Goal: Check status: Check status

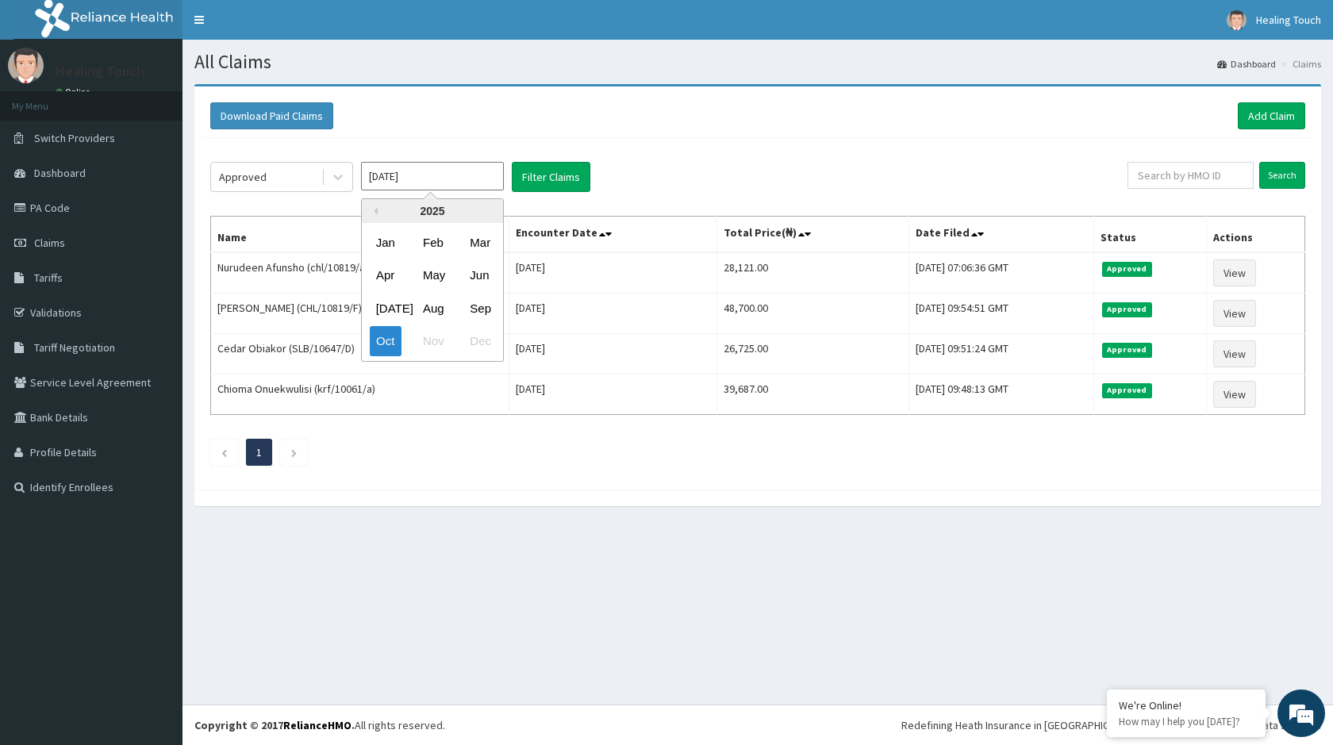
click at [444, 185] on input "[DATE]" at bounding box center [432, 176] width 143 height 29
click at [442, 302] on div "Aug" at bounding box center [433, 308] width 32 height 29
type input "Aug 2025"
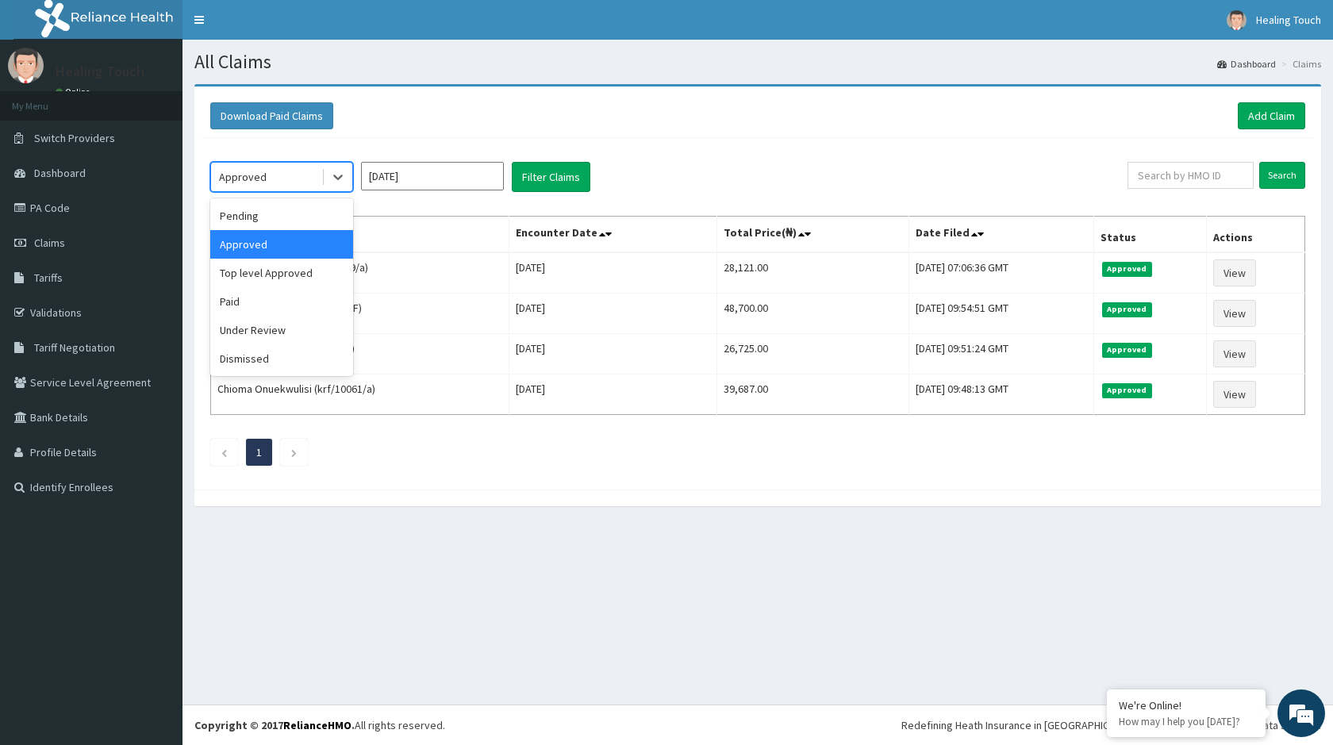
click at [289, 183] on div "Approved" at bounding box center [266, 176] width 110 height 25
click at [249, 320] on div "Under Review" at bounding box center [281, 330] width 143 height 29
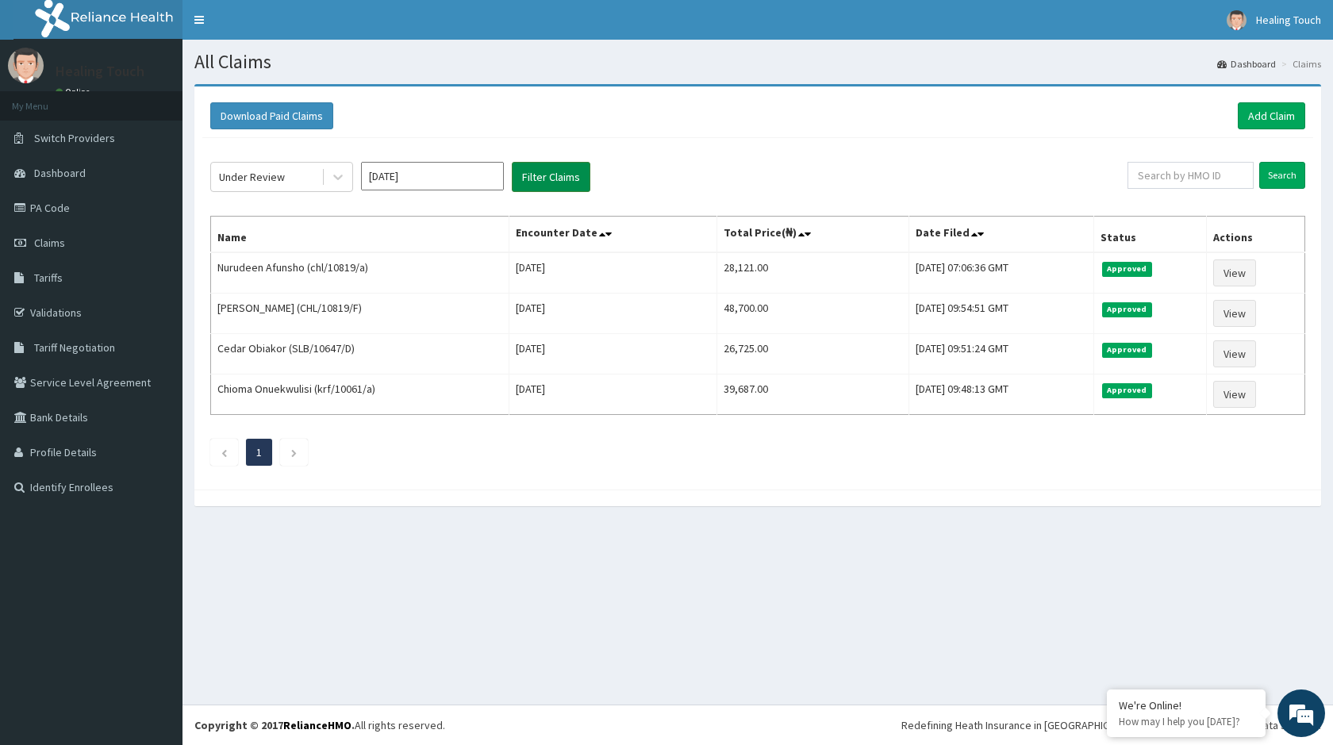
click at [537, 175] on button "Filter Claims" at bounding box center [551, 177] width 79 height 30
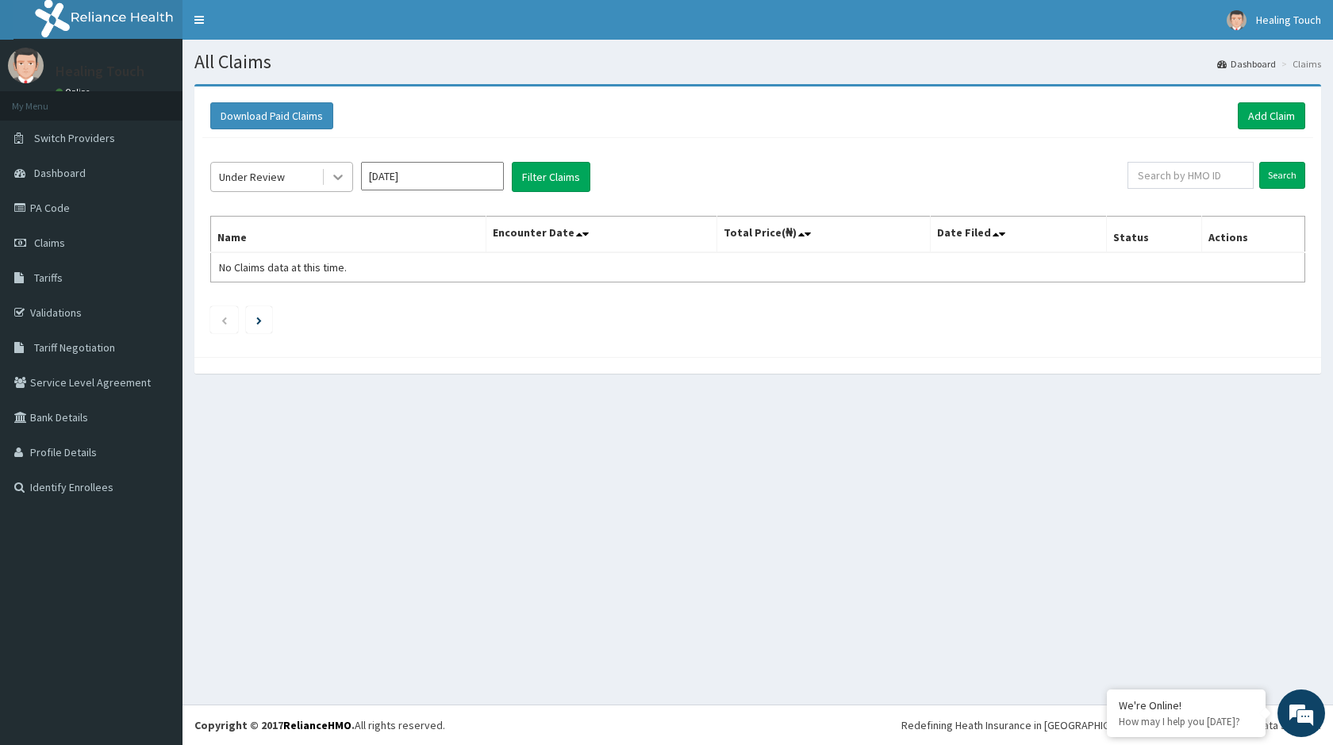
click at [329, 171] on div at bounding box center [338, 177] width 29 height 29
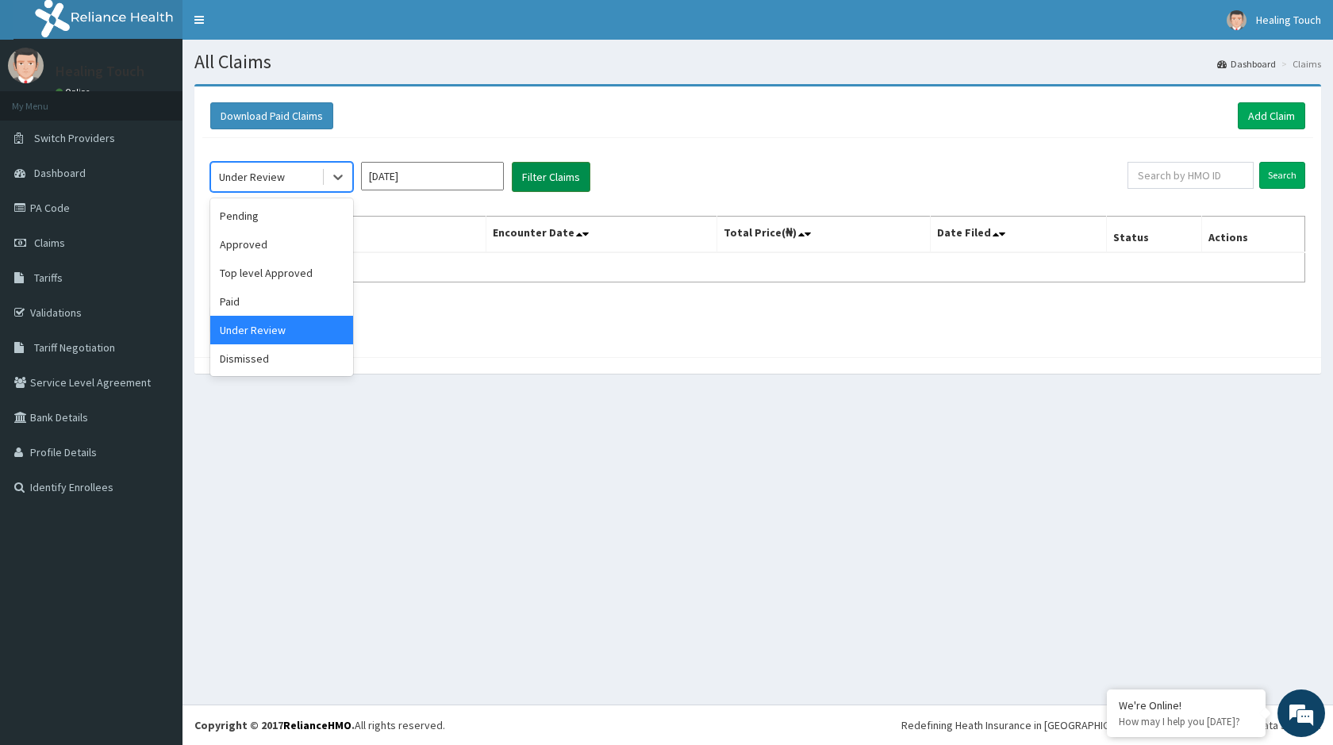
click at [554, 183] on button "Filter Claims" at bounding box center [551, 177] width 79 height 30
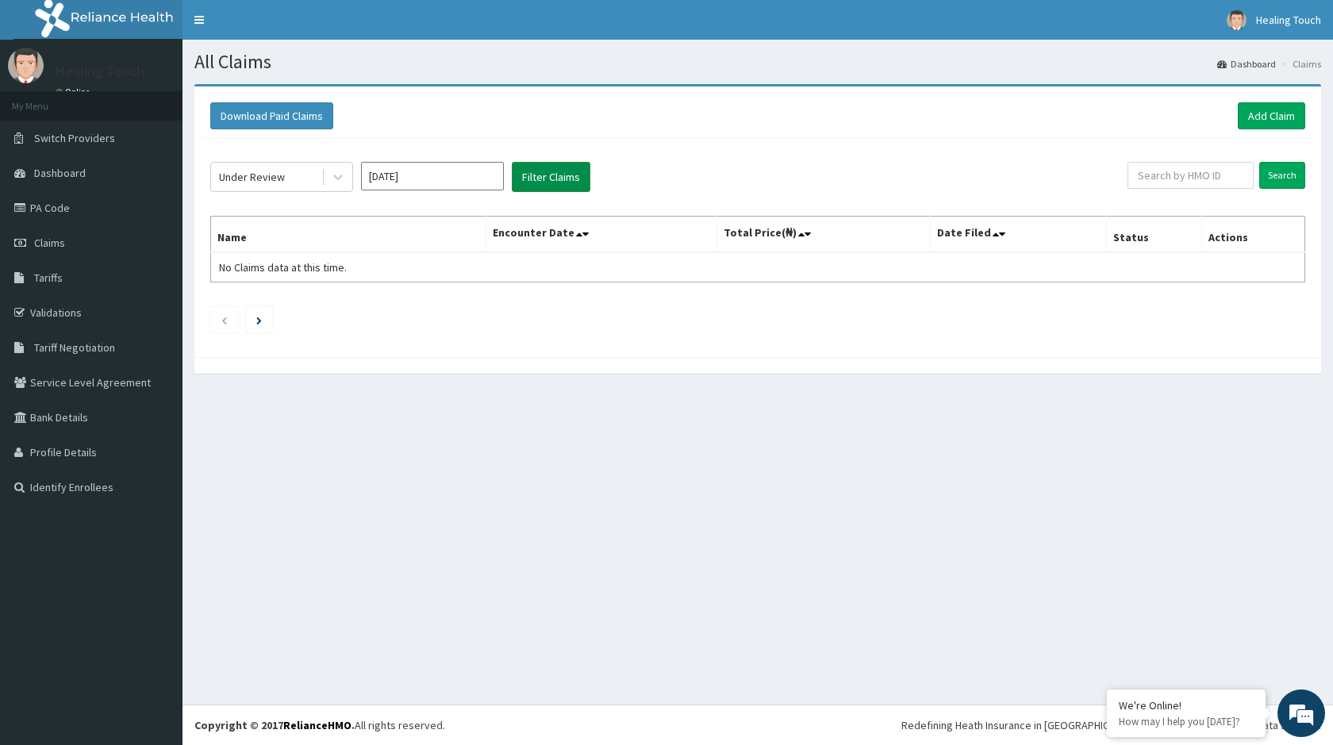
click at [556, 180] on button "Filter Claims" at bounding box center [551, 177] width 79 height 30
click at [533, 176] on button "Filter Claims" at bounding box center [551, 177] width 79 height 30
click at [549, 299] on div "Under Review Aug 2025 Filter Claims Search Name Encounter Date Total Price(₦) D…" at bounding box center [757, 243] width 1111 height 211
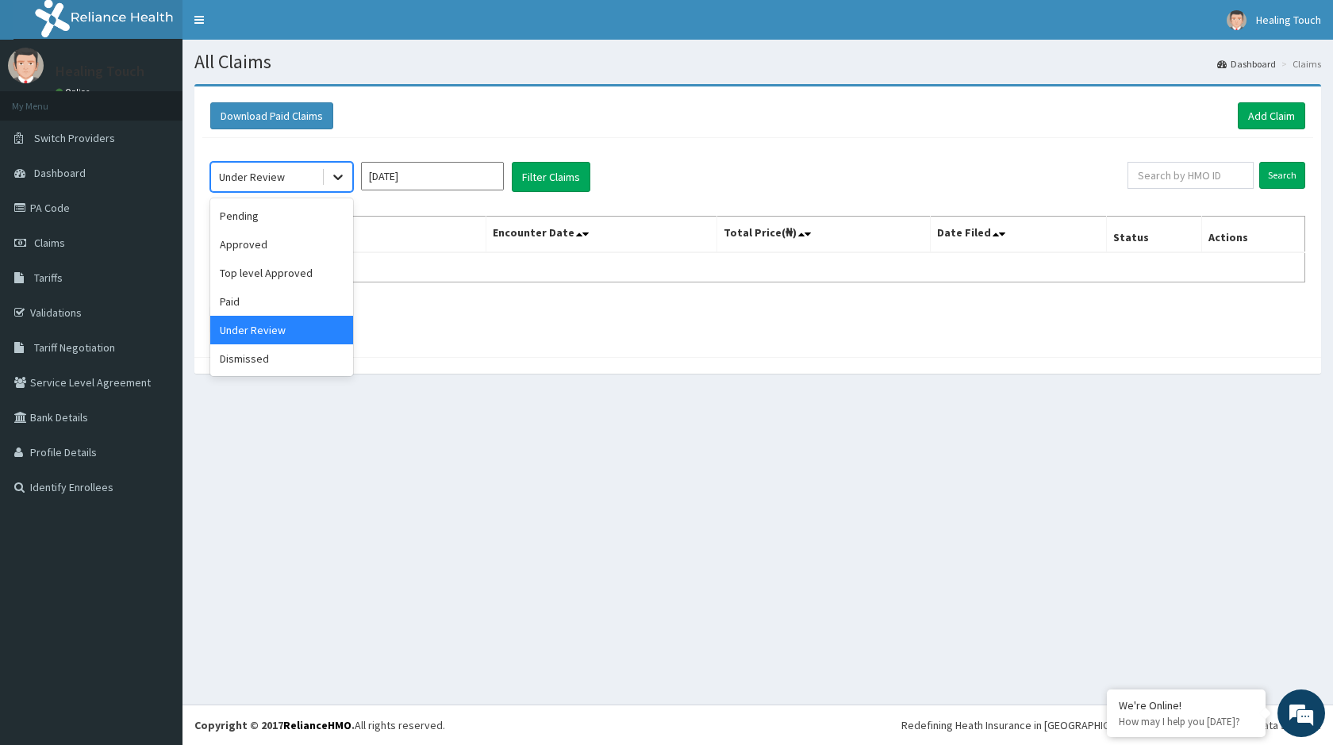
click at [346, 180] on div at bounding box center [338, 177] width 29 height 29
click at [292, 295] on div "Paid" at bounding box center [281, 301] width 143 height 29
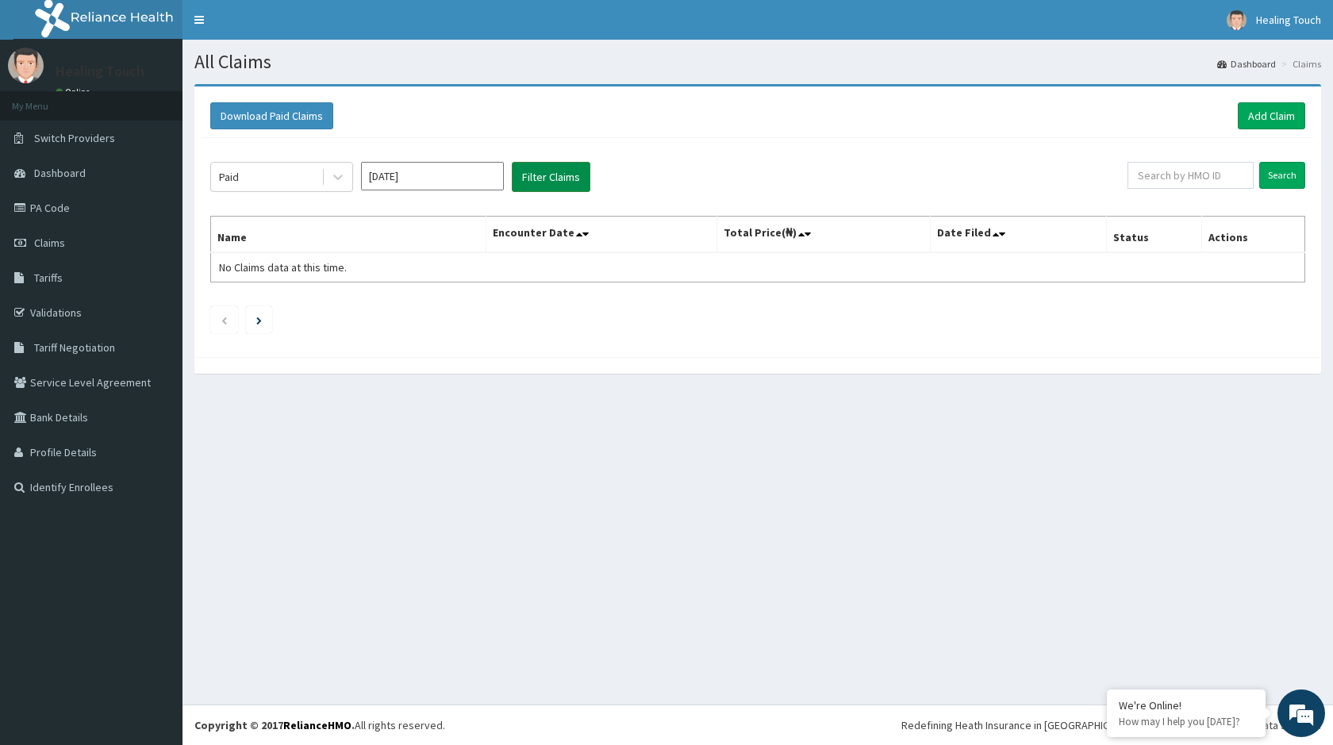
click at [530, 175] on button "Filter Claims" at bounding box center [551, 177] width 79 height 30
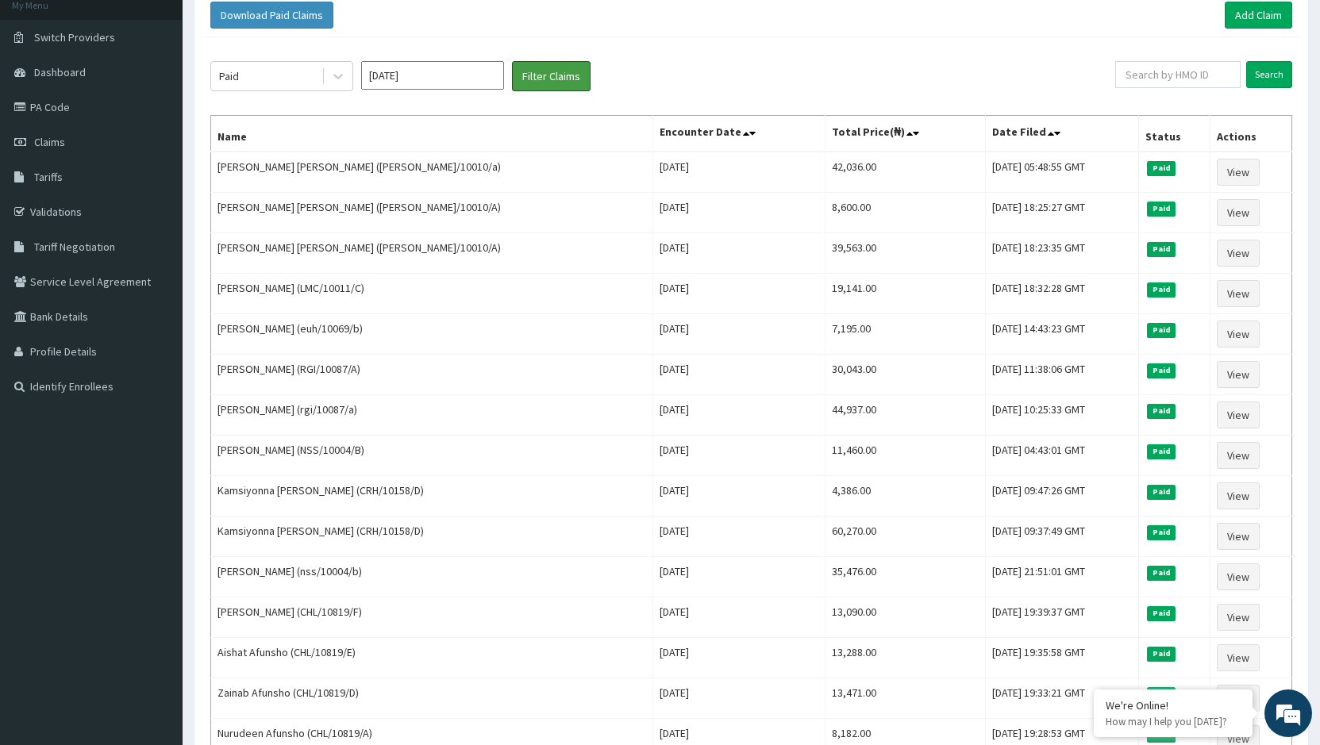
scroll to position [21, 0]
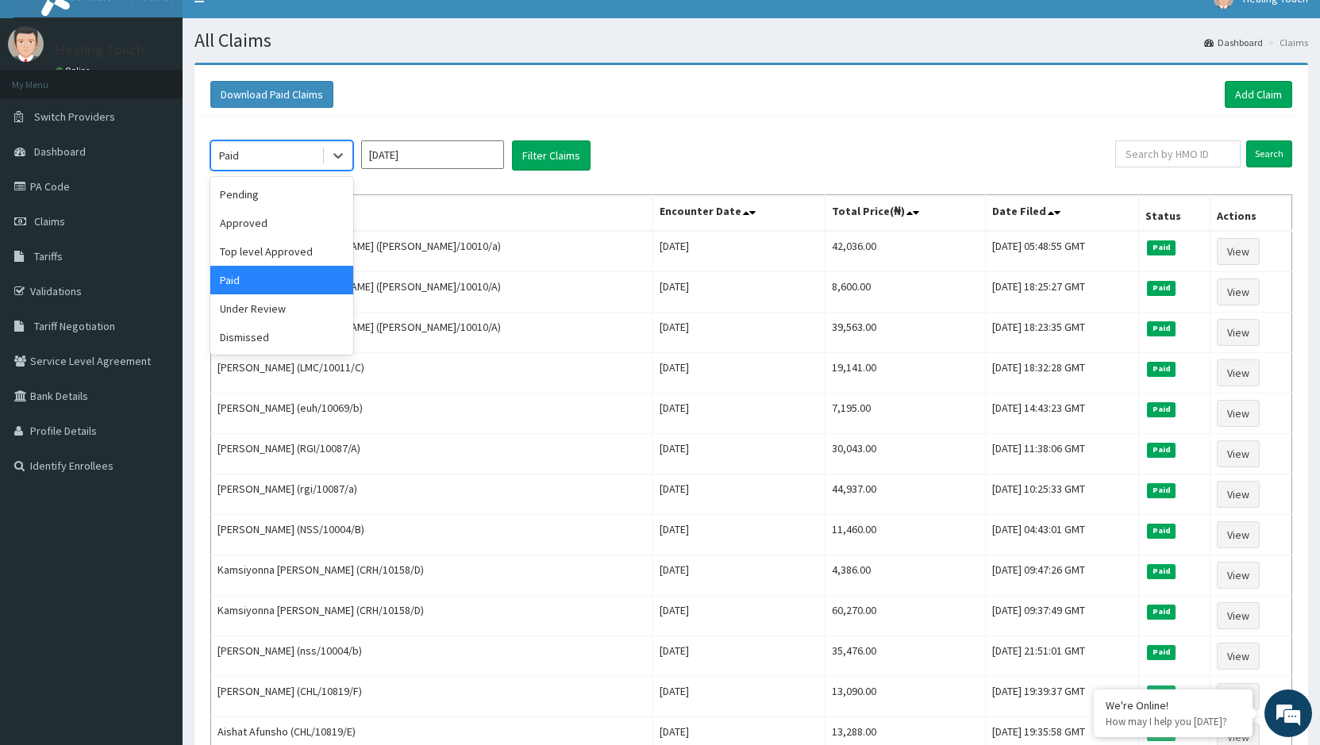
click at [311, 161] on div "Paid" at bounding box center [266, 155] width 110 height 25
click at [285, 298] on div "Under Review" at bounding box center [281, 308] width 143 height 29
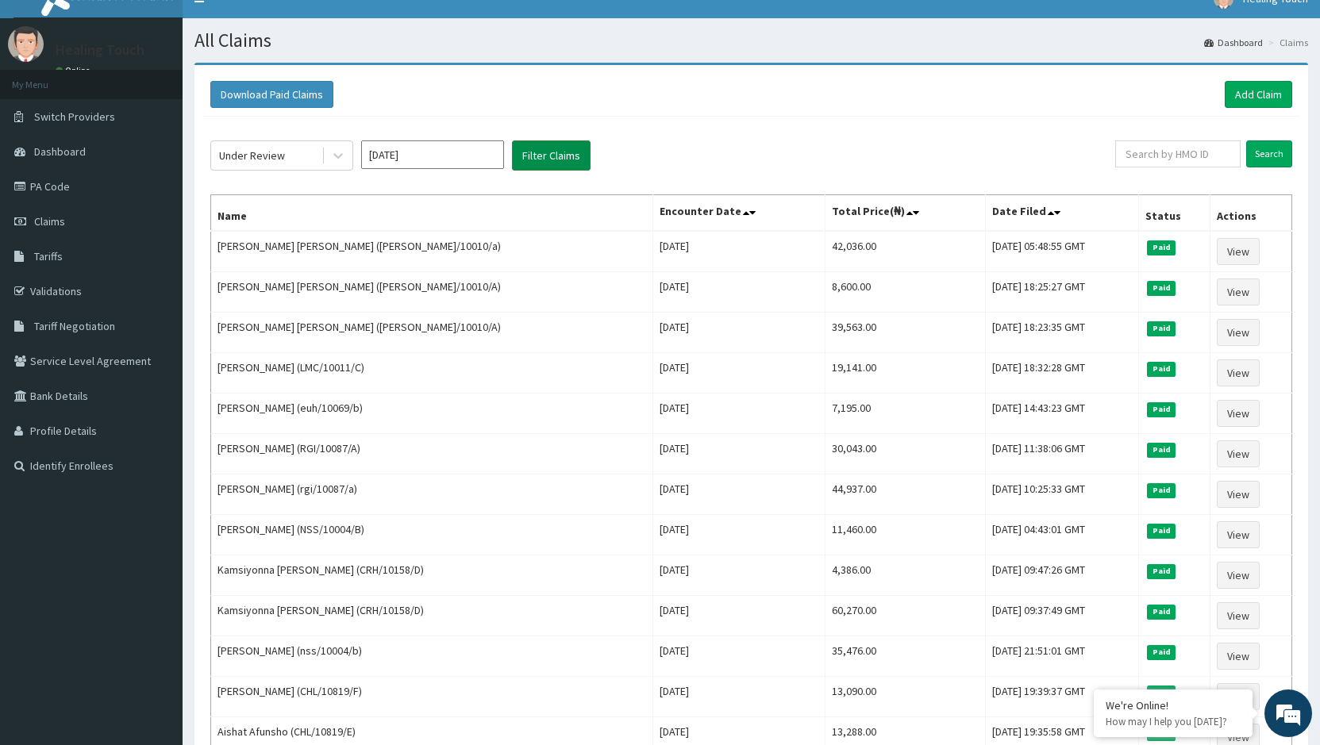
click at [533, 148] on button "Filter Claims" at bounding box center [551, 155] width 79 height 30
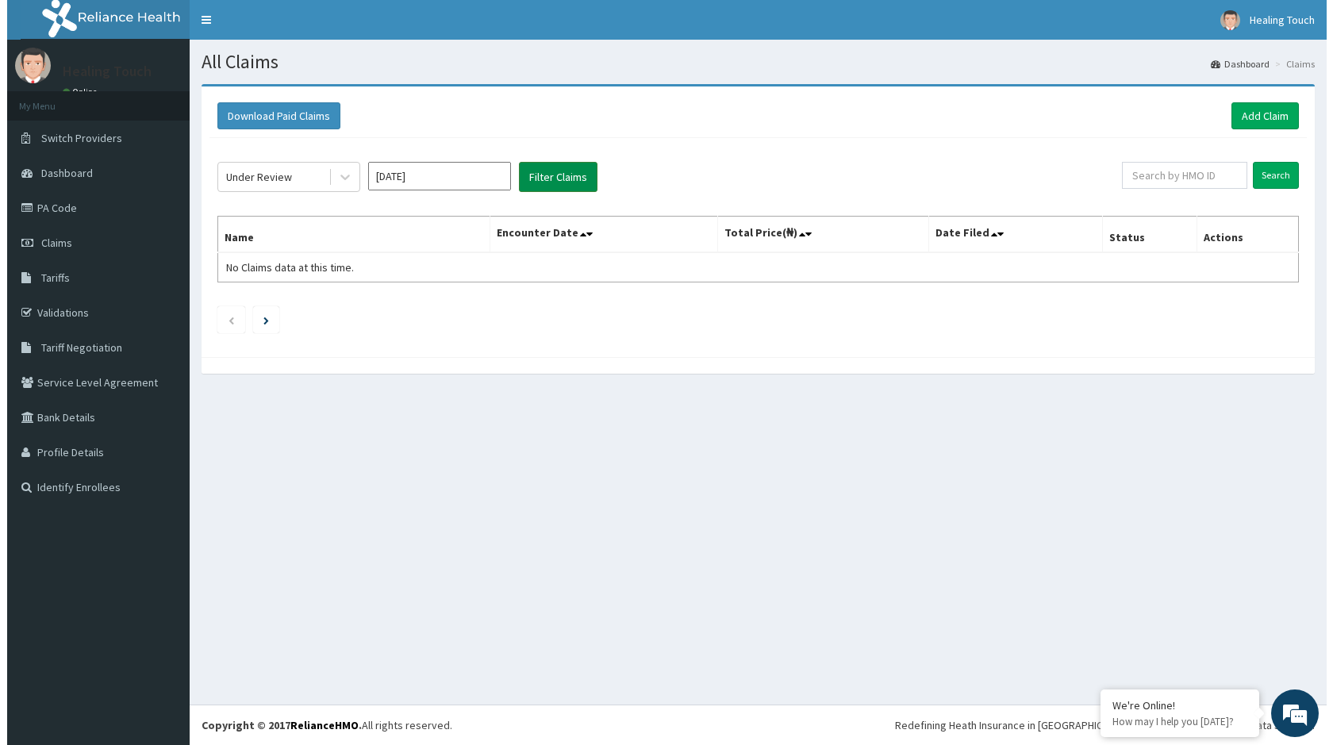
scroll to position [0, 0]
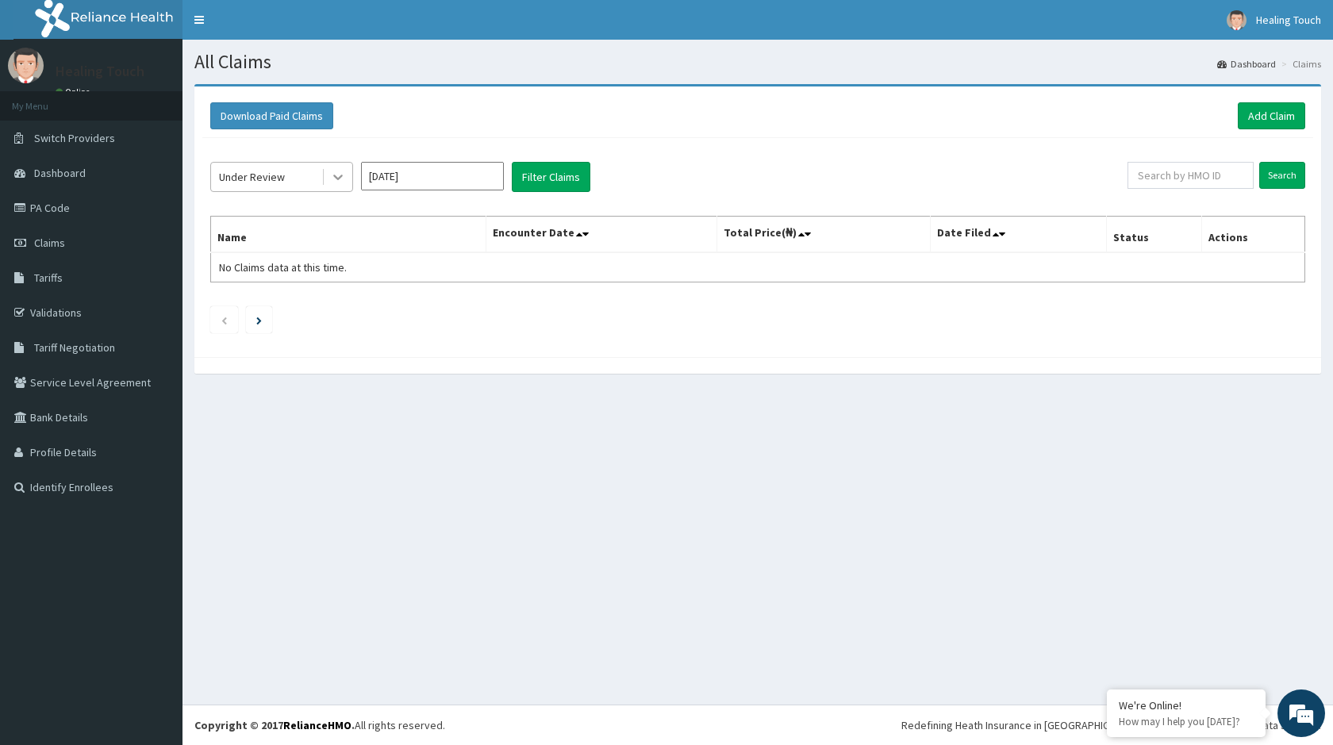
click at [331, 185] on icon at bounding box center [338, 177] width 16 height 16
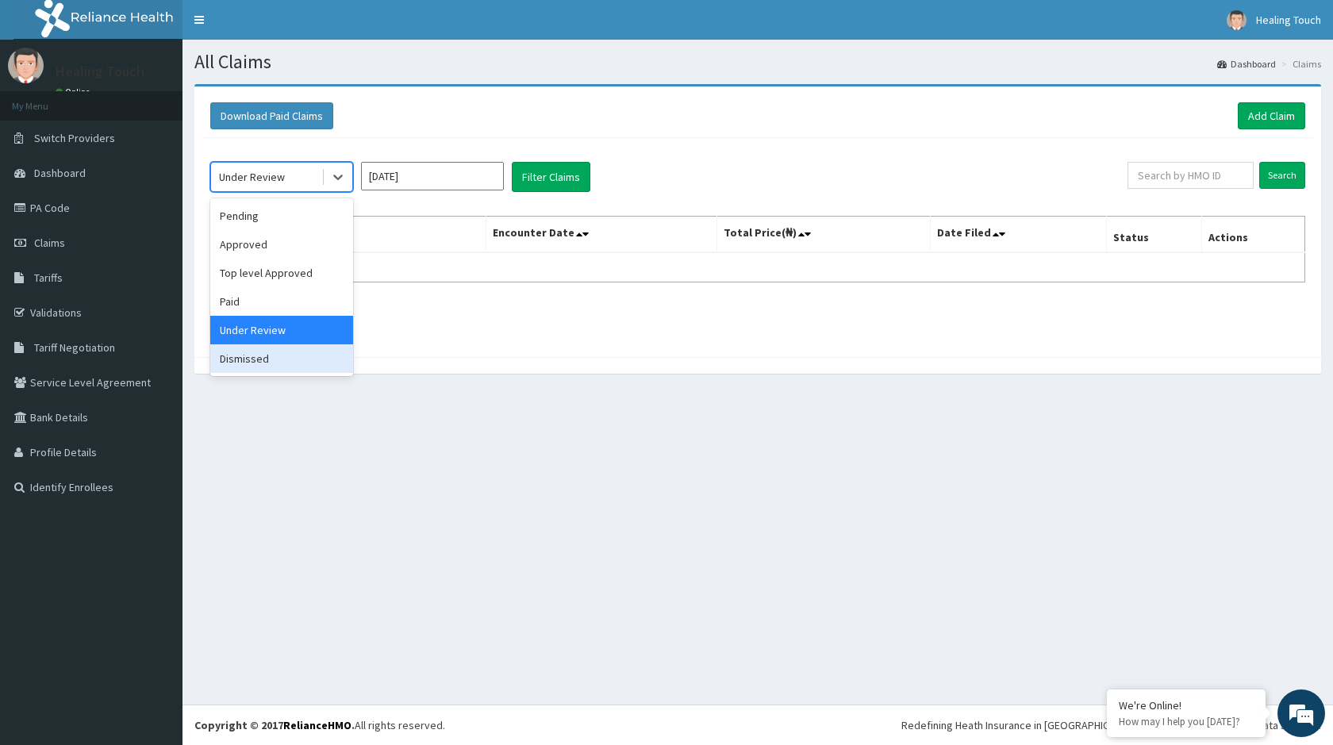
drag, startPoint x: 278, startPoint y: 364, endPoint x: 294, endPoint y: 337, distance: 30.6
click at [279, 358] on div "Dismissed" at bounding box center [281, 358] width 143 height 29
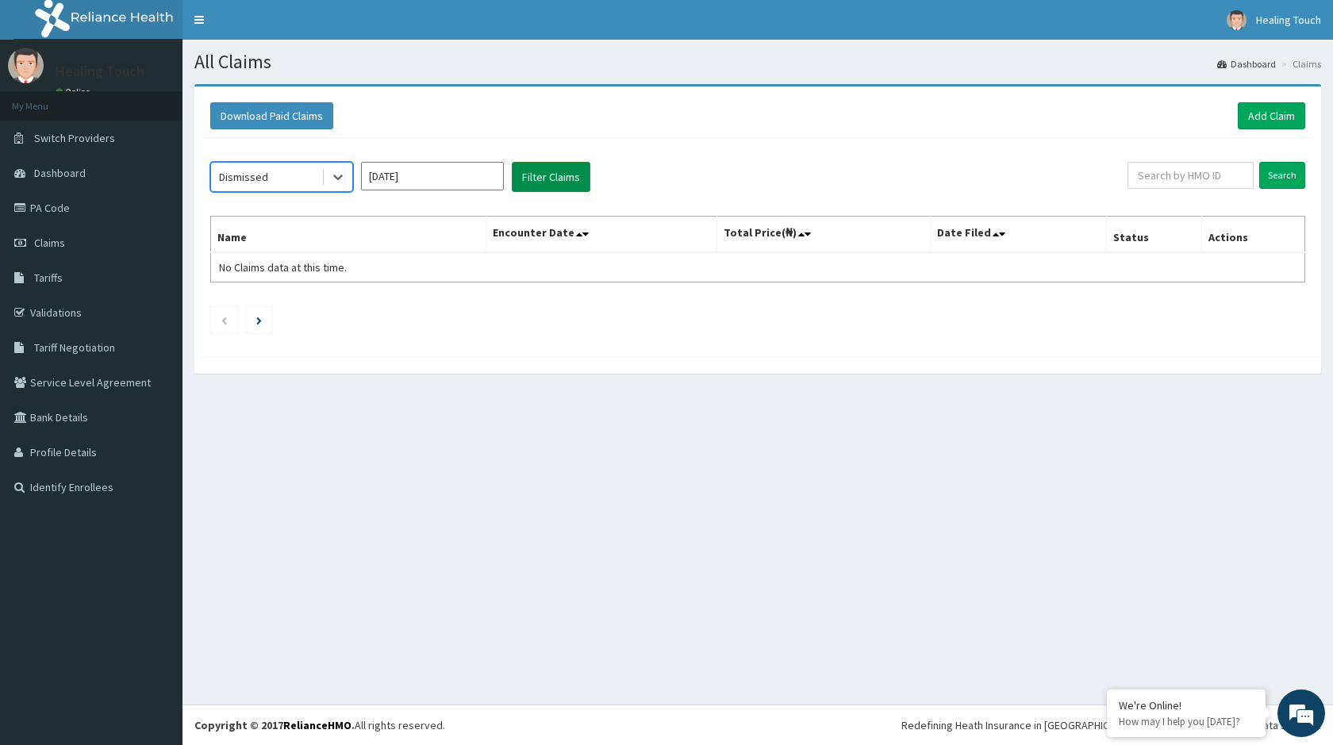
click at [556, 175] on button "Filter Claims" at bounding box center [551, 177] width 79 height 30
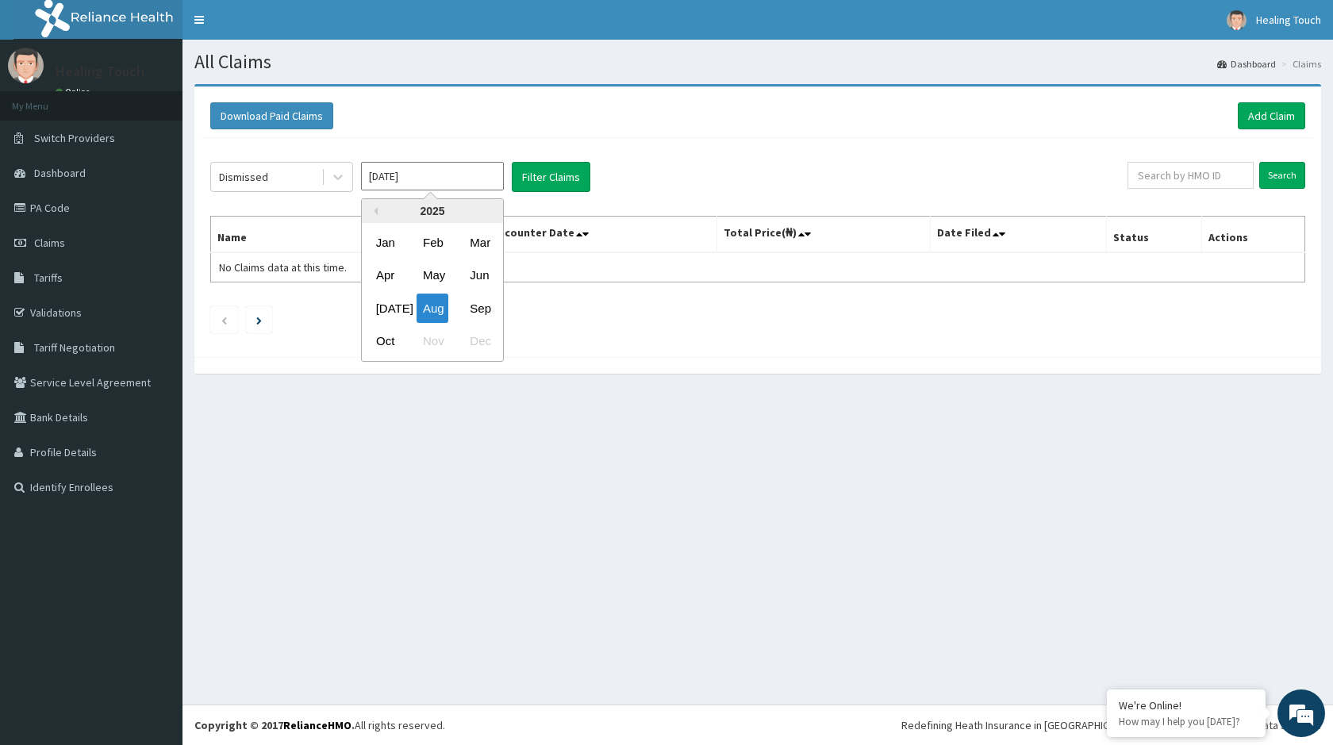
click at [415, 172] on input "Aug 2025" at bounding box center [432, 176] width 143 height 29
click at [471, 309] on div "Sep" at bounding box center [480, 308] width 32 height 29
type input "Sep 2025"
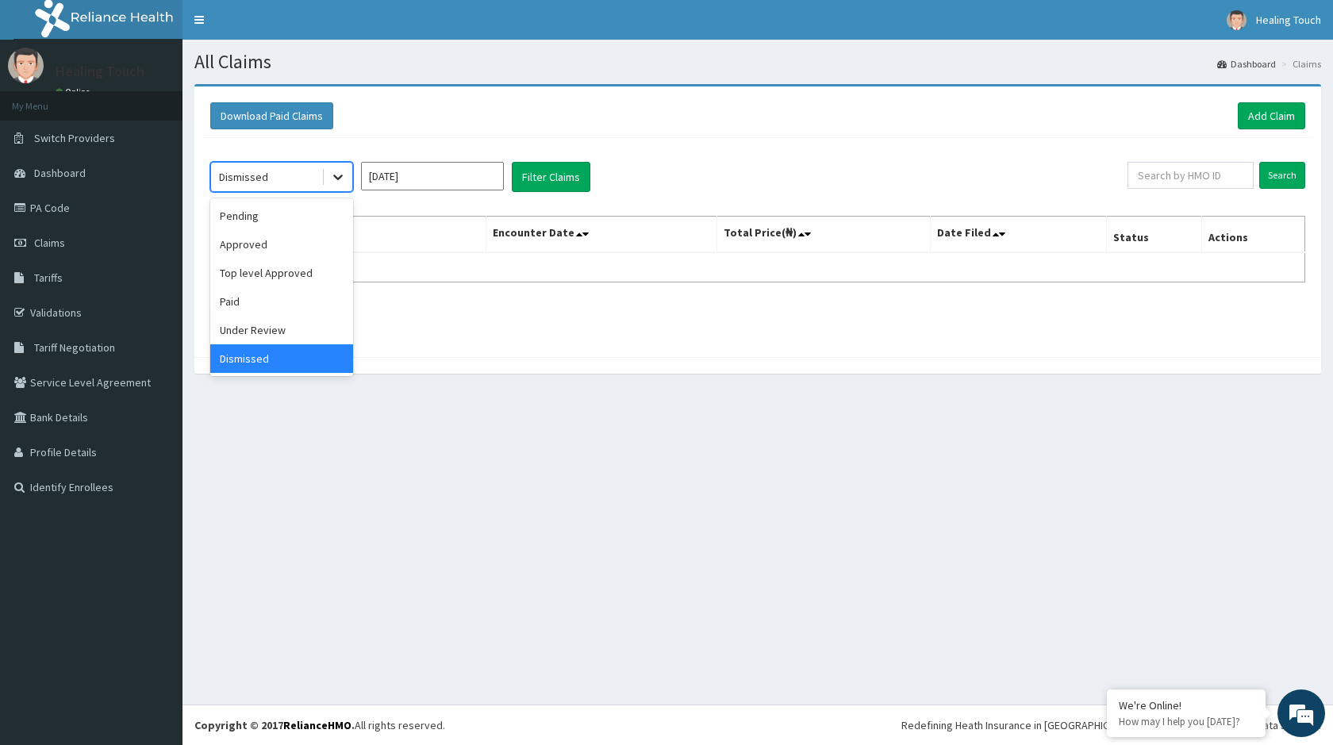
click at [340, 171] on icon at bounding box center [338, 177] width 16 height 16
click at [288, 324] on div "Under Review" at bounding box center [281, 330] width 143 height 29
click at [529, 175] on button "Filter Claims" at bounding box center [551, 177] width 79 height 30
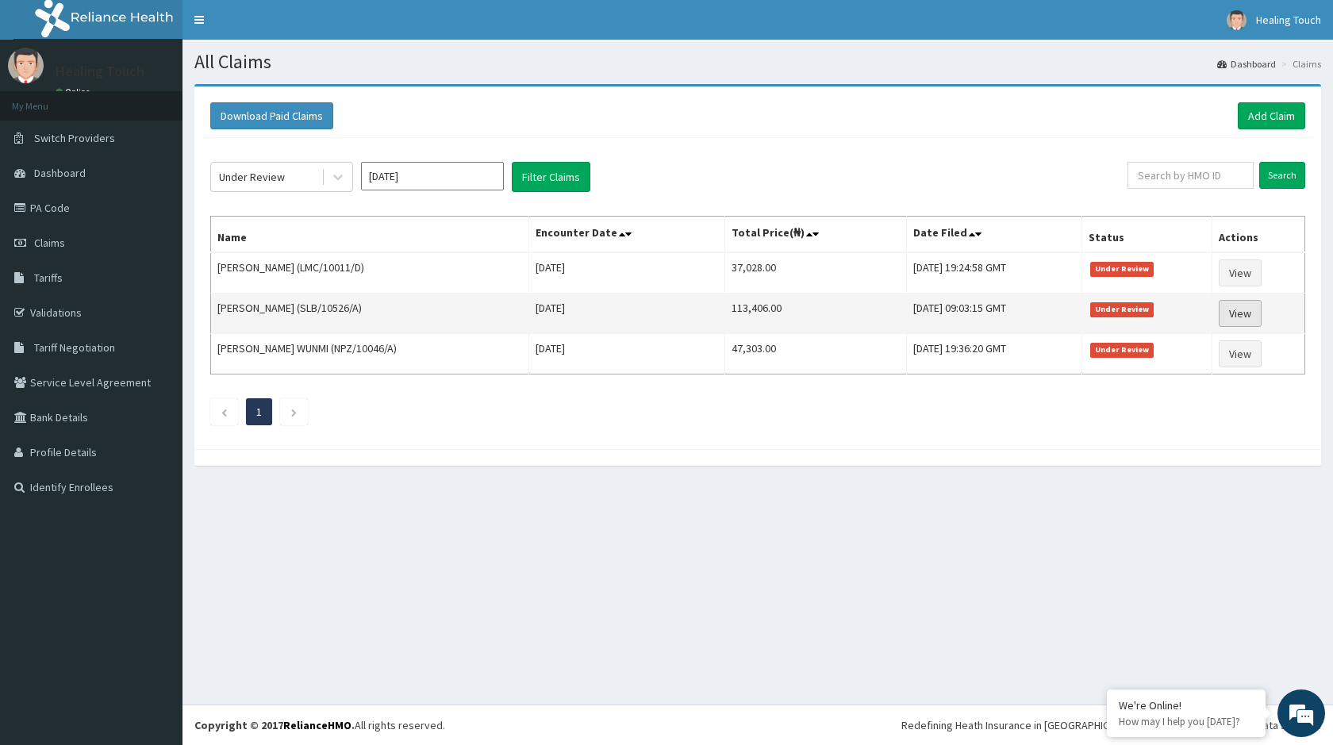
click at [1247, 311] on link "View" at bounding box center [1240, 313] width 43 height 27
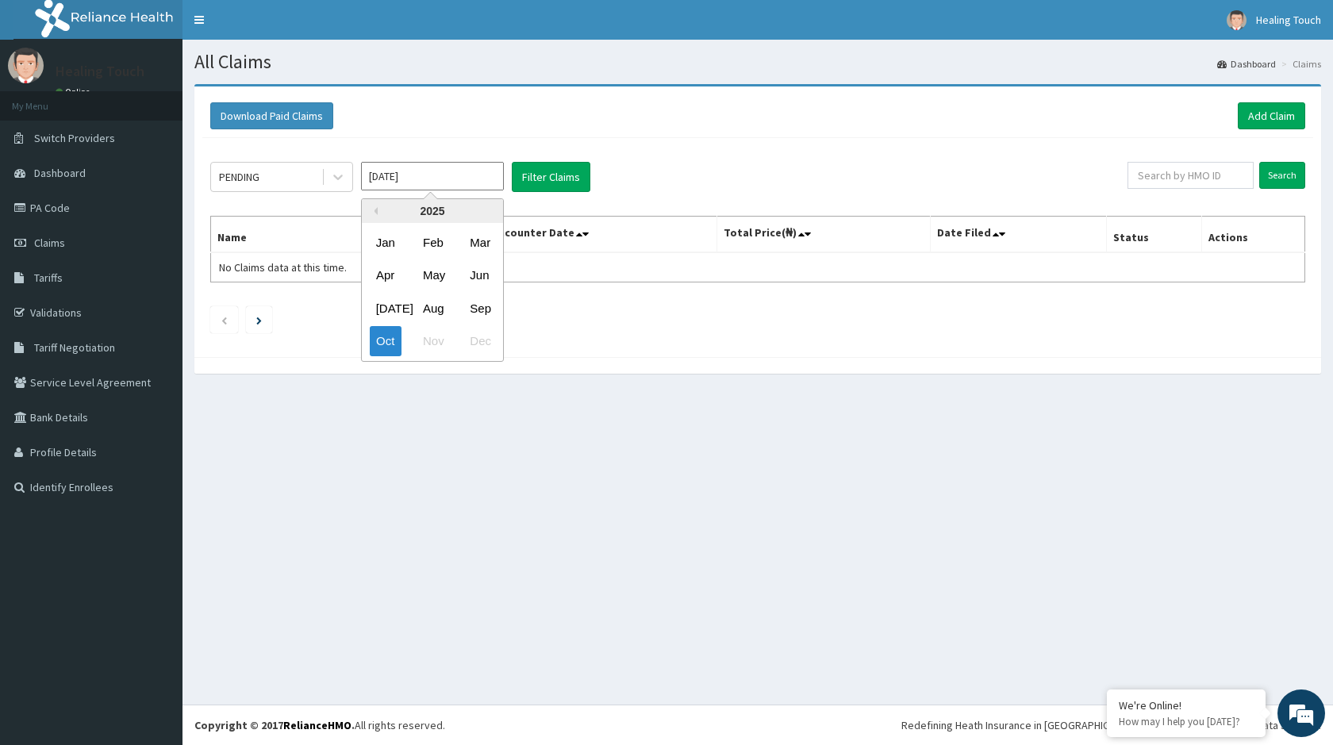
click at [444, 167] on input "[DATE]" at bounding box center [432, 176] width 143 height 29
click at [432, 313] on div "Aug" at bounding box center [433, 308] width 32 height 29
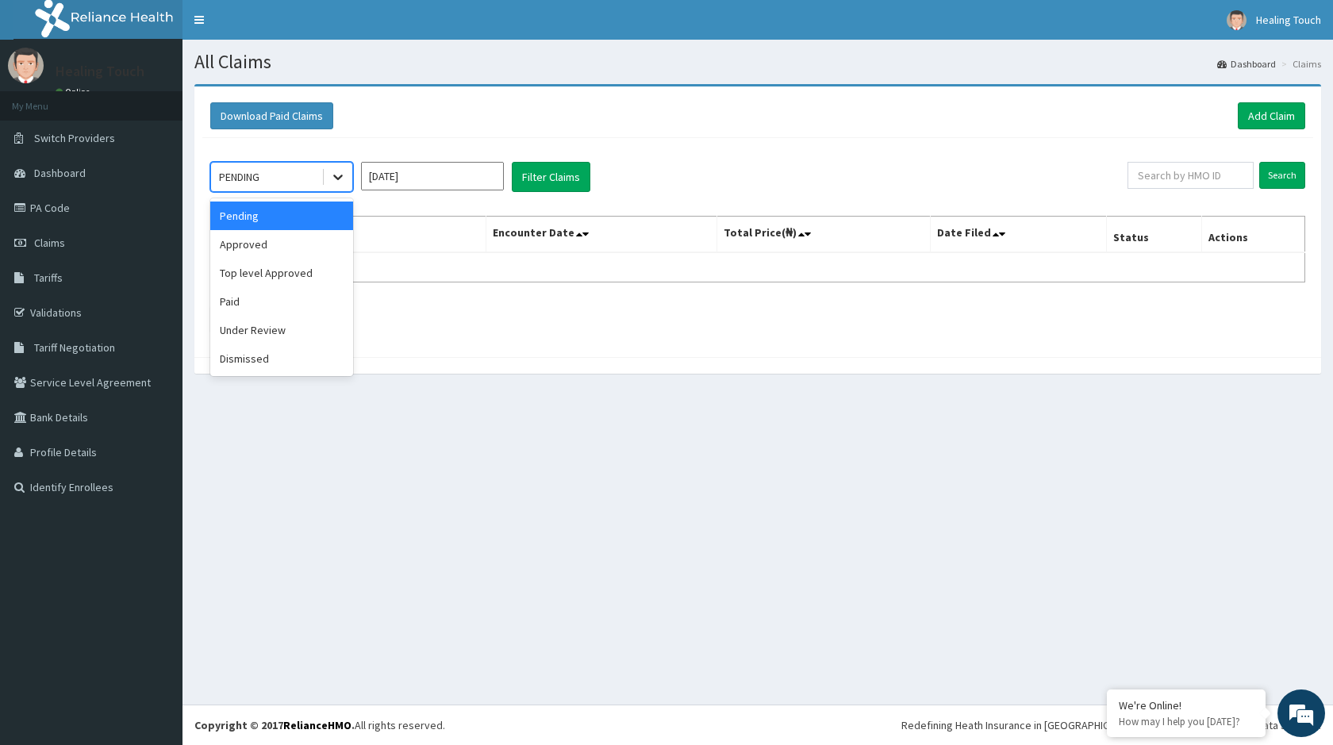
click at [333, 181] on icon at bounding box center [338, 177] width 16 height 16
click at [294, 303] on div "Paid" at bounding box center [281, 301] width 143 height 29
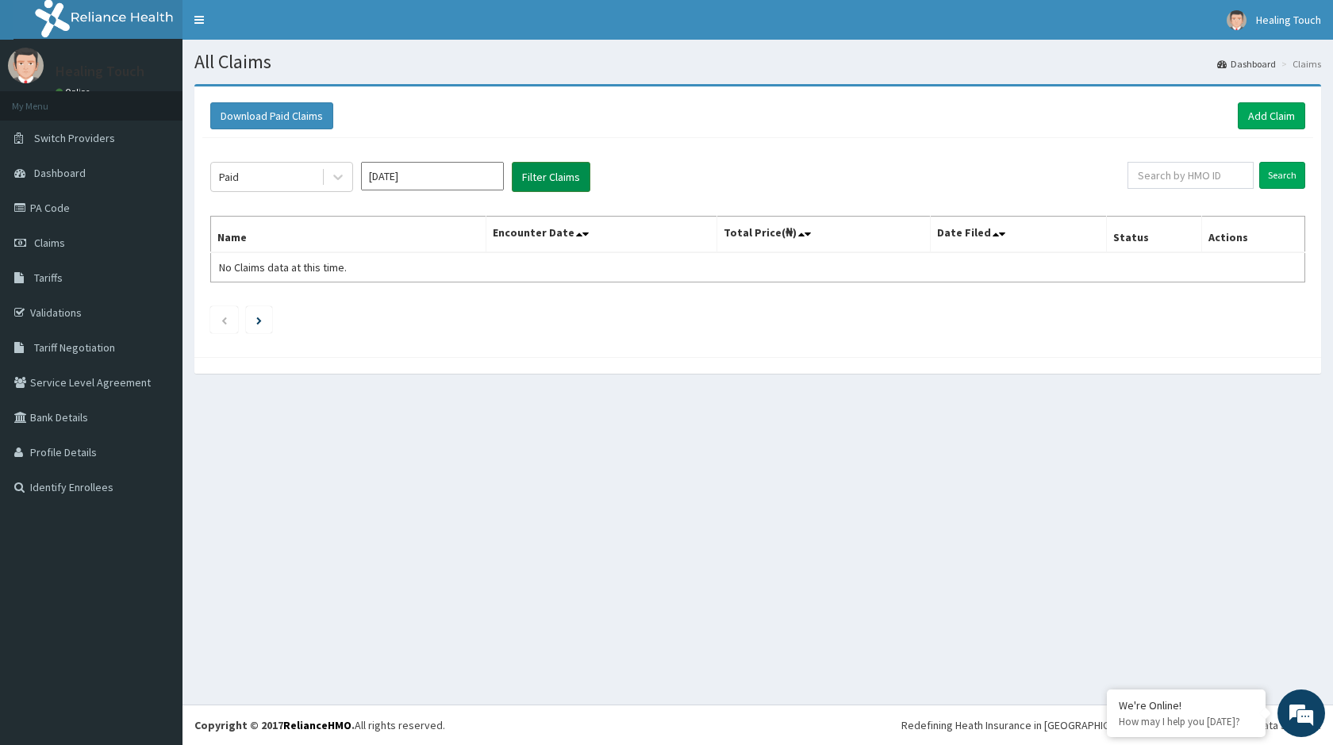
click at [544, 187] on button "Filter Claims" at bounding box center [551, 177] width 79 height 30
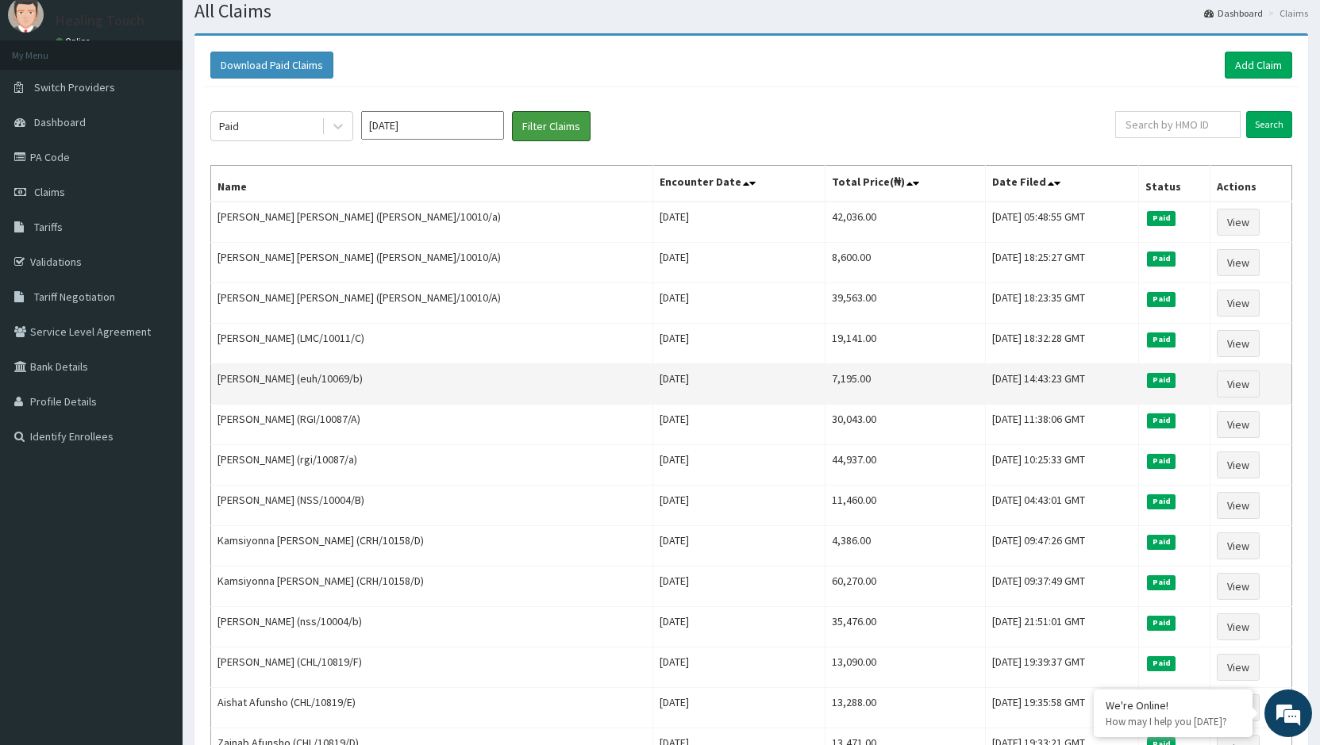
scroll to position [79, 0]
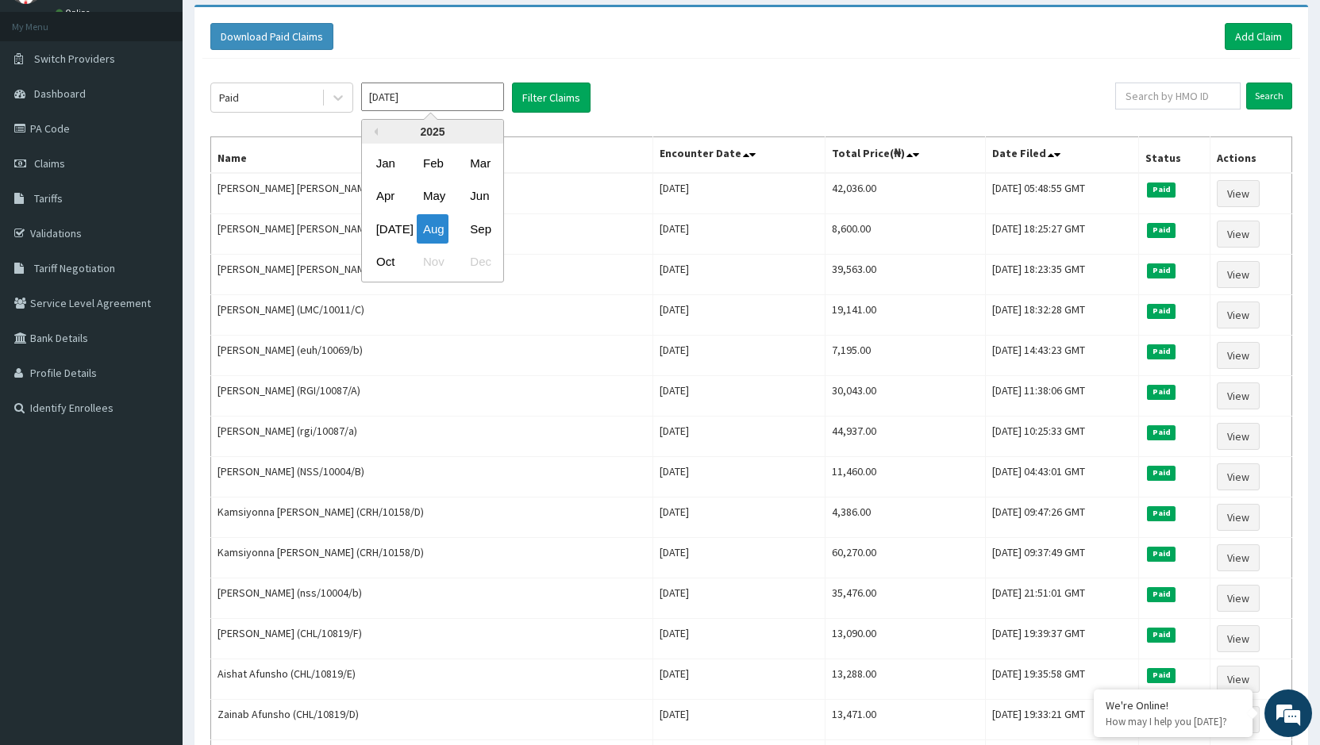
click at [459, 105] on input "Aug 2025" at bounding box center [432, 97] width 143 height 29
click at [479, 244] on div "Sep" at bounding box center [480, 228] width 32 height 29
type input "Sep 2025"
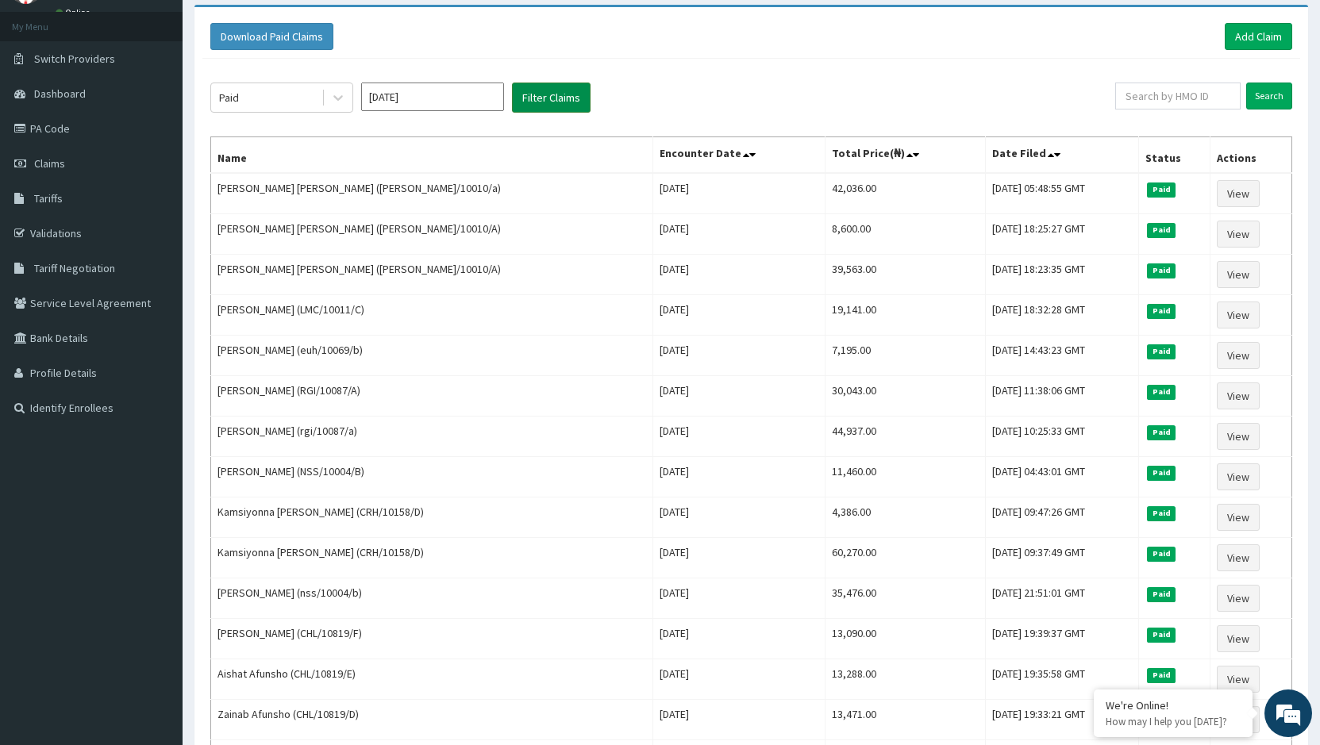
click at [550, 98] on button "Filter Claims" at bounding box center [551, 98] width 79 height 30
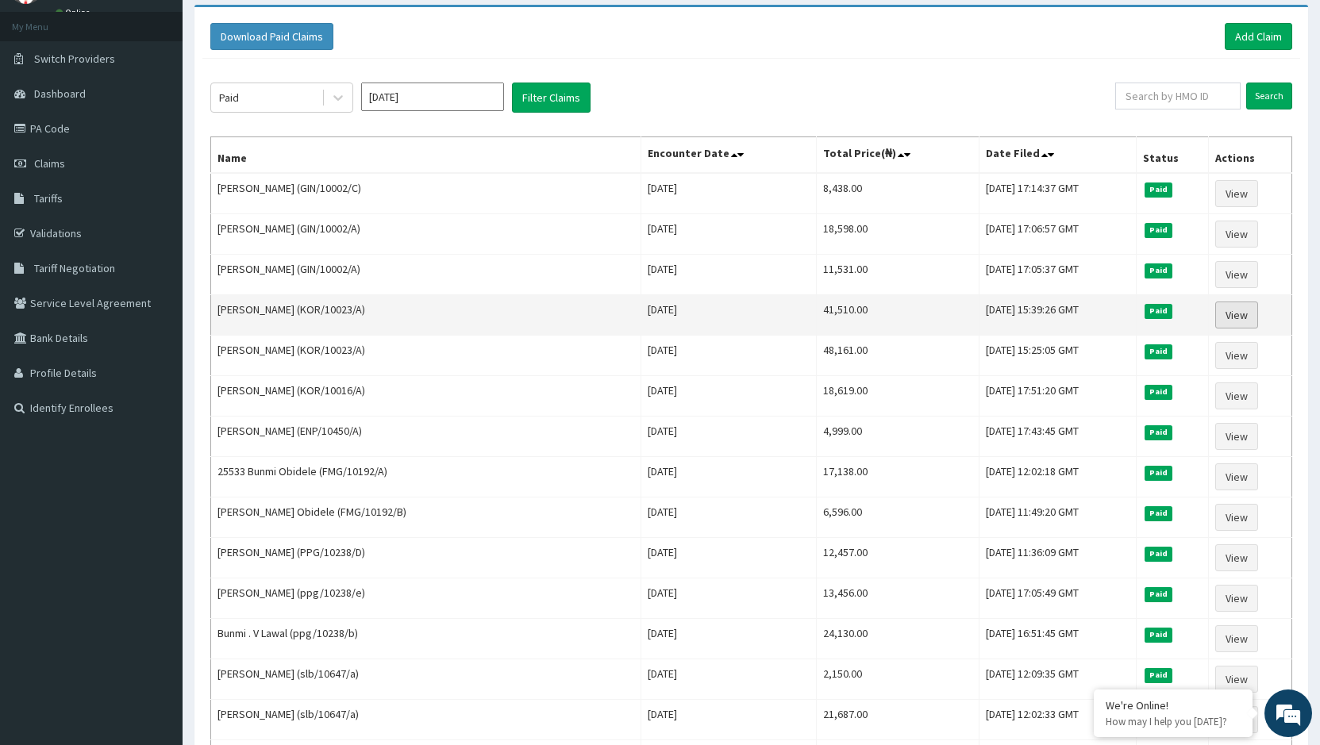
click at [1235, 317] on link "View" at bounding box center [1236, 315] width 43 height 27
